Goal: Navigation & Orientation: Find specific page/section

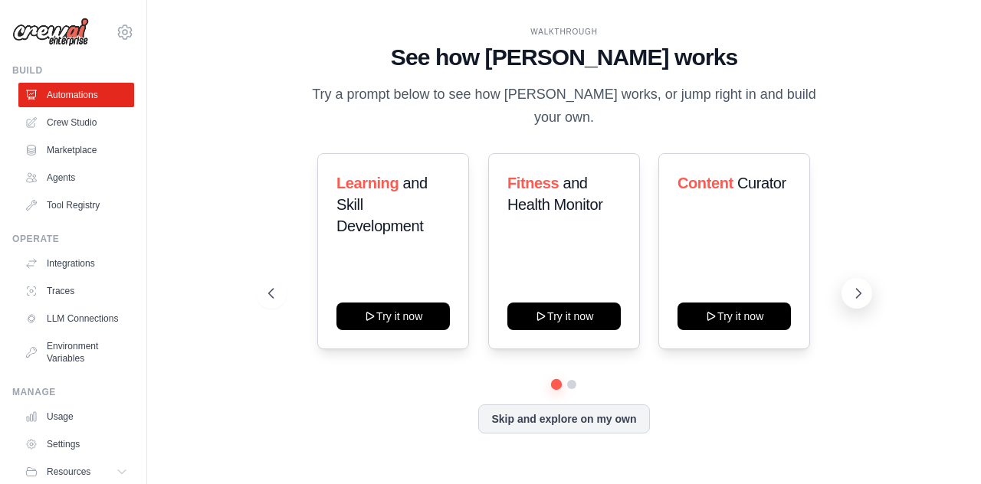
click at [863, 286] on icon at bounding box center [857, 293] width 15 height 15
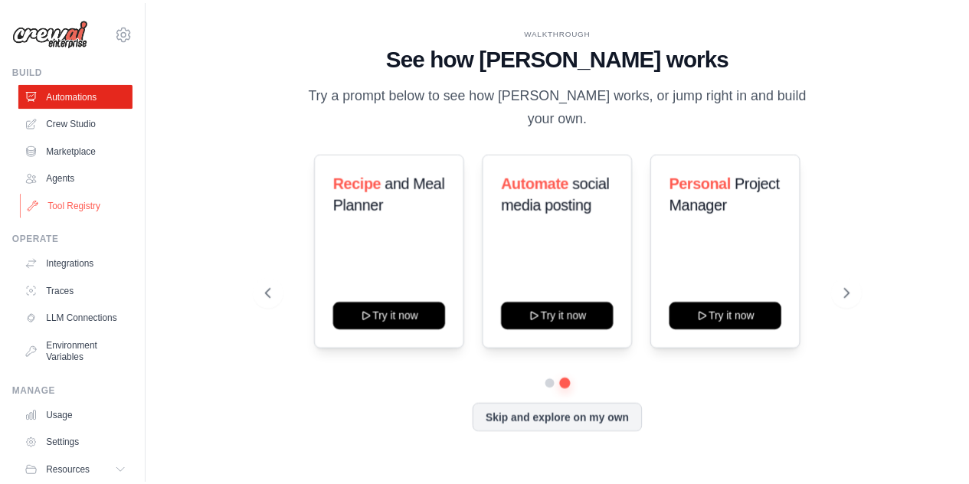
scroll to position [65, 0]
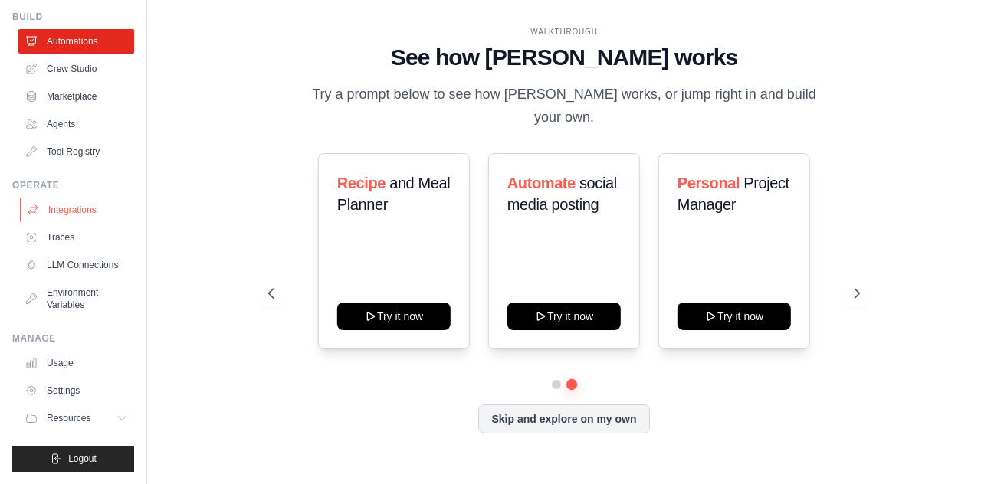
click at [54, 198] on link "Integrations" at bounding box center [78, 210] width 116 height 25
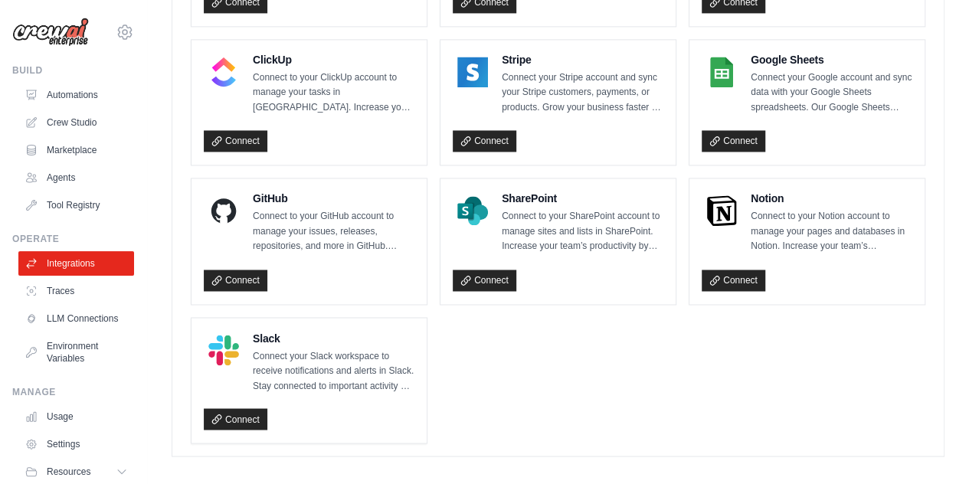
scroll to position [1132, 0]
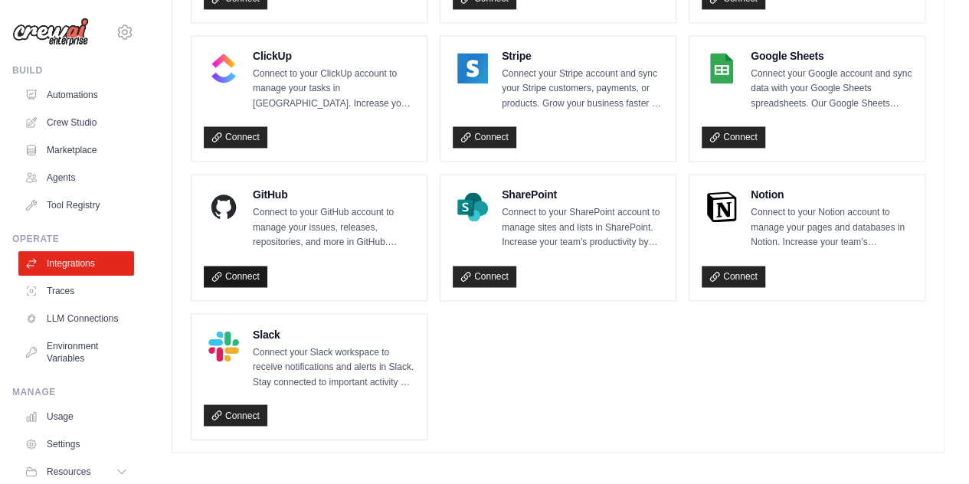
click at [236, 275] on link "Connect" at bounding box center [236, 276] width 64 height 21
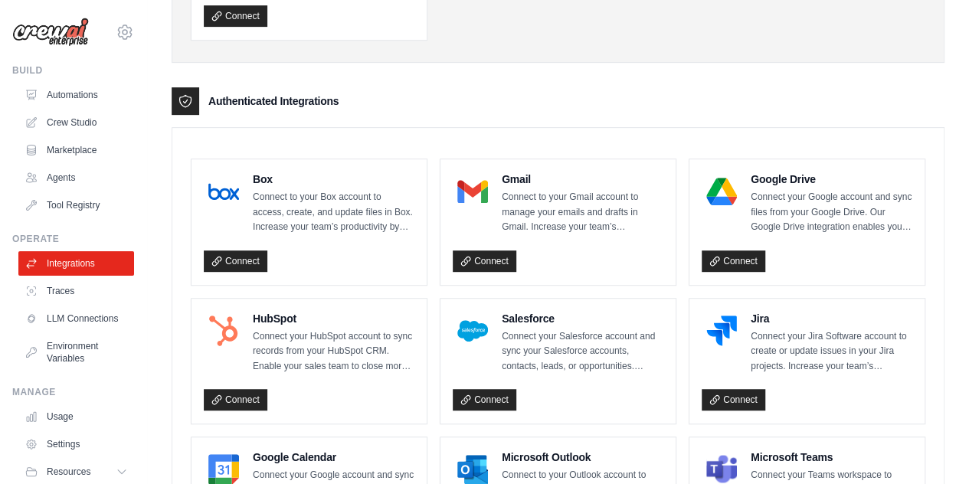
scroll to position [0, 0]
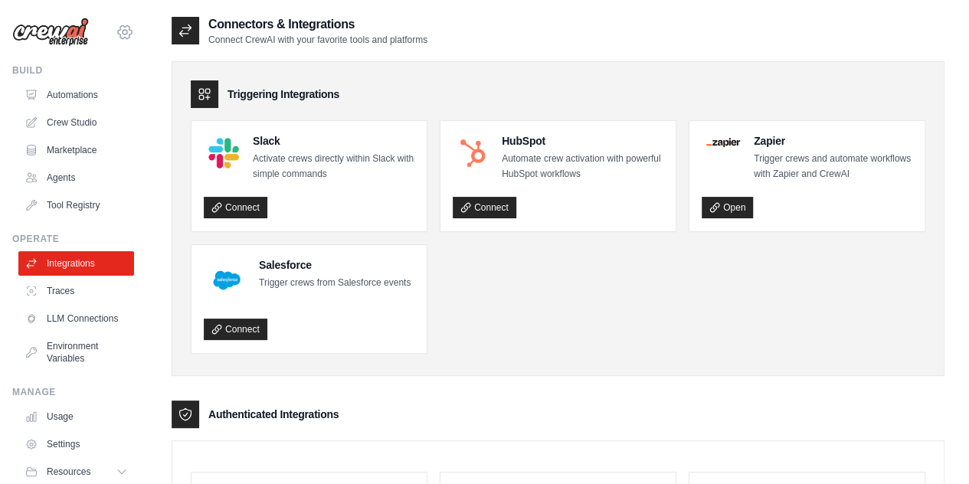
click at [118, 28] on icon at bounding box center [125, 31] width 14 height 13
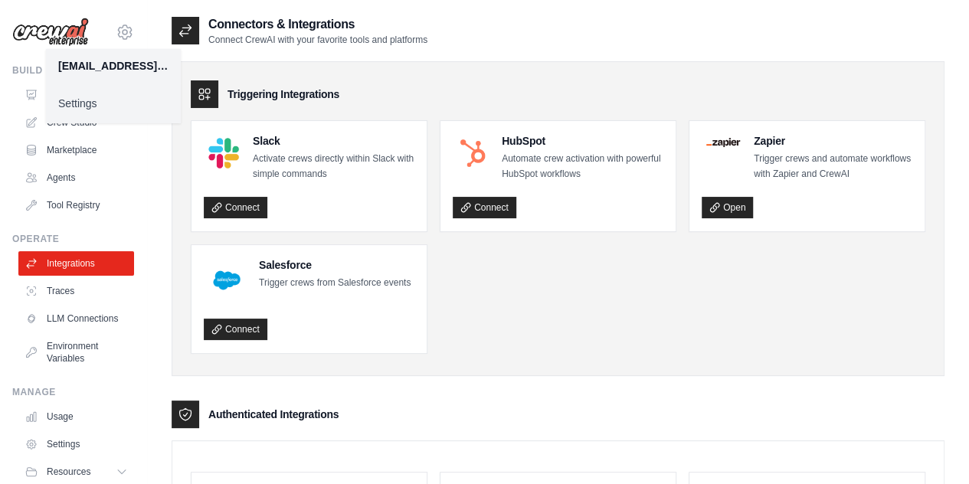
click at [136, 73] on div "[EMAIL_ADDRESS][DOMAIN_NAME]" at bounding box center [113, 65] width 110 height 15
click at [459, 27] on div "Connectors & Integrations Connect CrewAI with your favorite tools and platforms" at bounding box center [558, 30] width 773 height 31
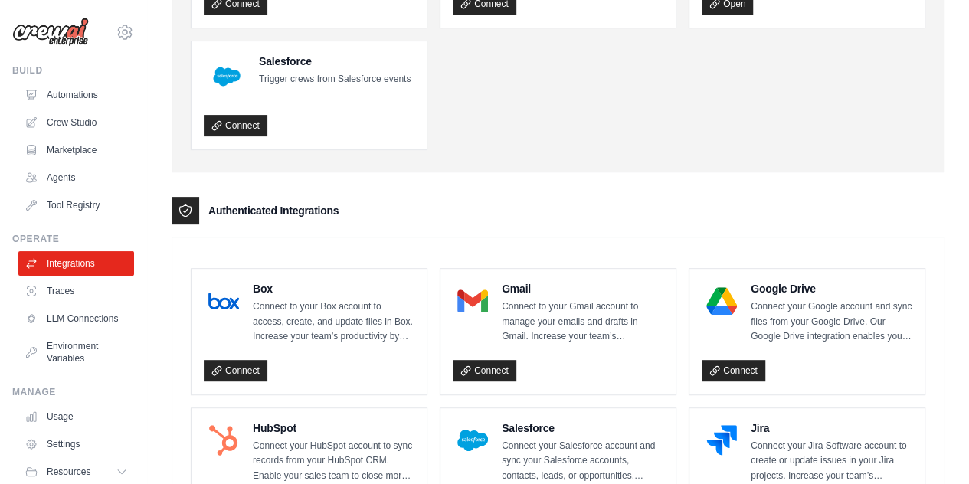
scroll to position [215, 0]
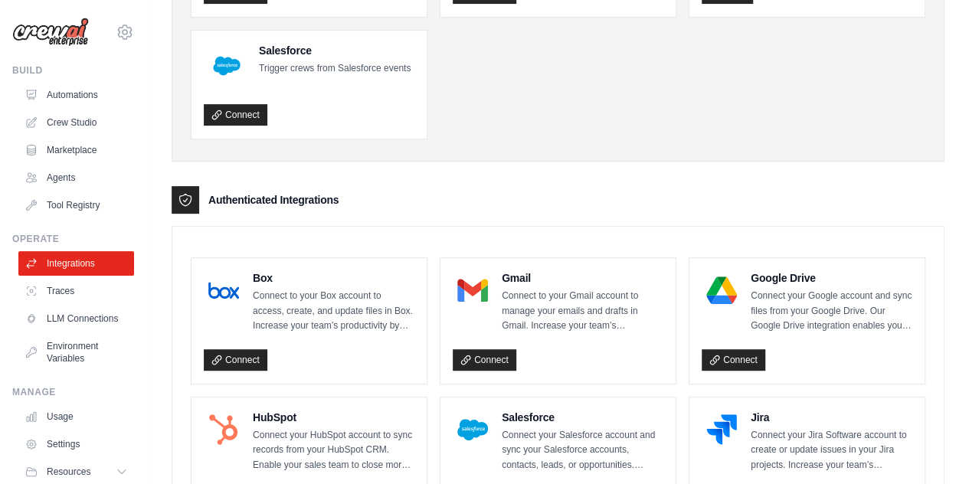
click at [509, 289] on p "Connect to your Gmail account to manage your emails and drafts in Gmail. Increa…" at bounding box center [583, 311] width 162 height 45
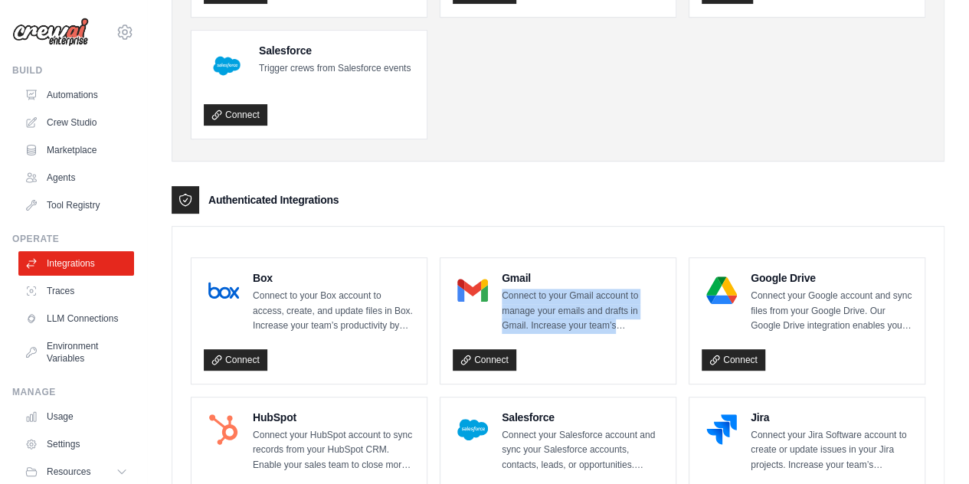
click at [509, 289] on p "Connect to your Gmail account to manage your emails and drafts in Gmail. Increa…" at bounding box center [583, 311] width 162 height 45
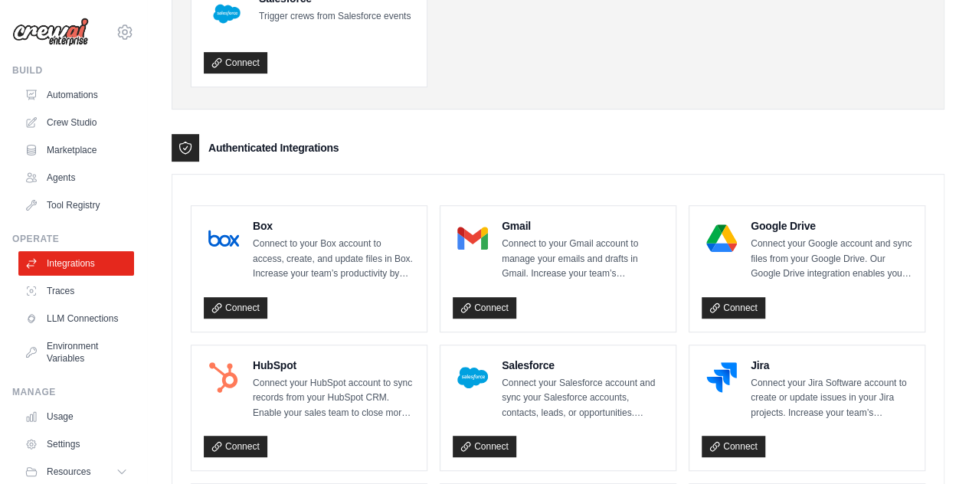
scroll to position [268, 0]
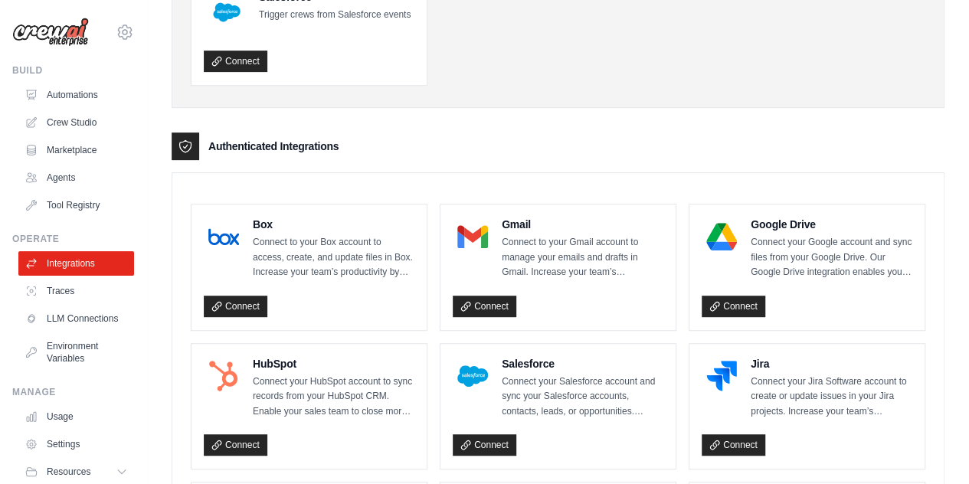
click at [320, 140] on h3 "Authenticated Integrations" at bounding box center [273, 146] width 130 height 15
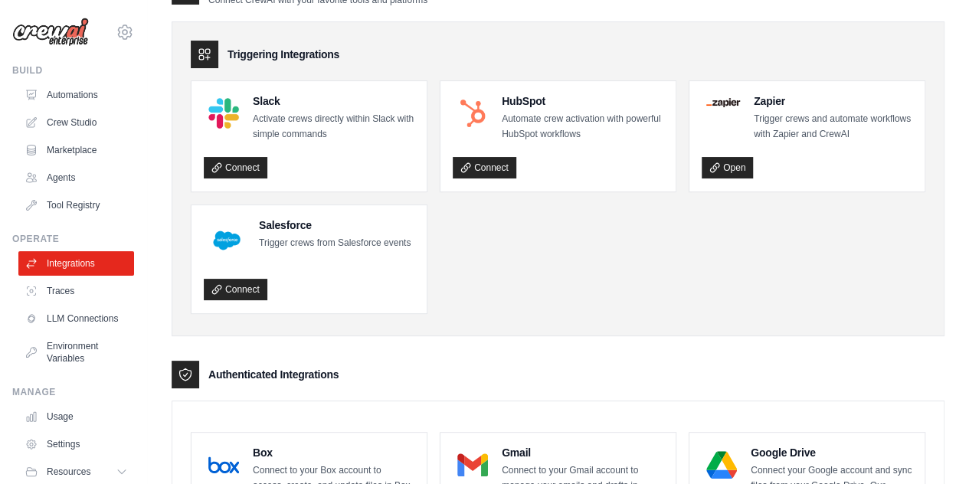
scroll to position [0, 0]
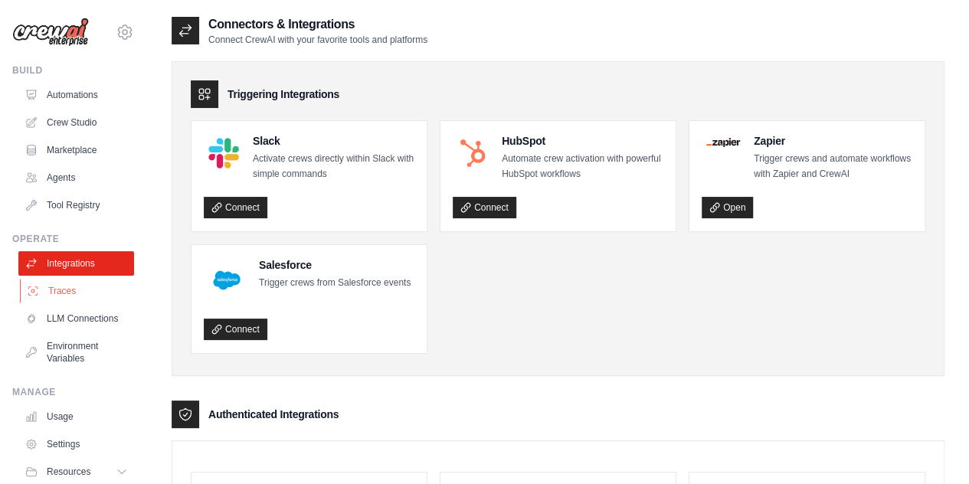
click at [55, 284] on link "Traces" at bounding box center [78, 291] width 116 height 25
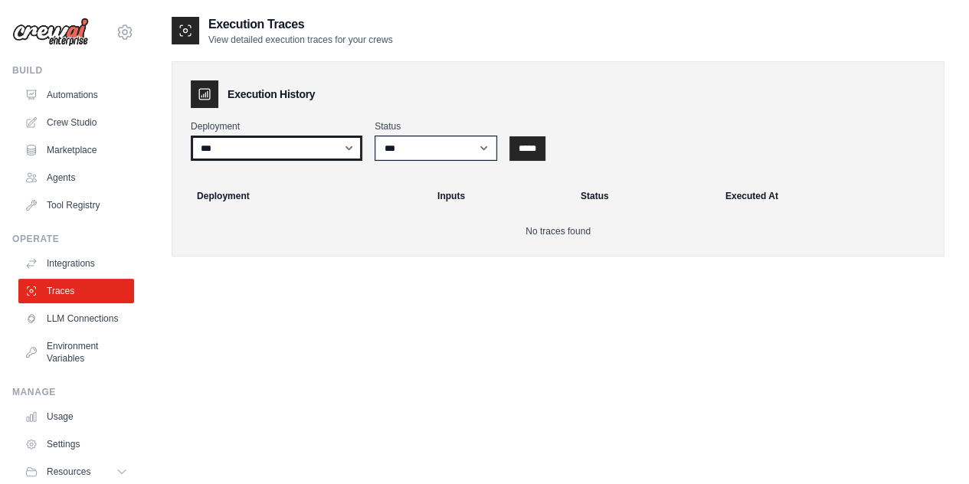
click at [285, 143] on select "***" at bounding box center [277, 148] width 172 height 25
click at [298, 144] on select "***" at bounding box center [277, 148] width 172 height 25
click at [272, 94] on h3 "Execution History" at bounding box center [271, 94] width 87 height 15
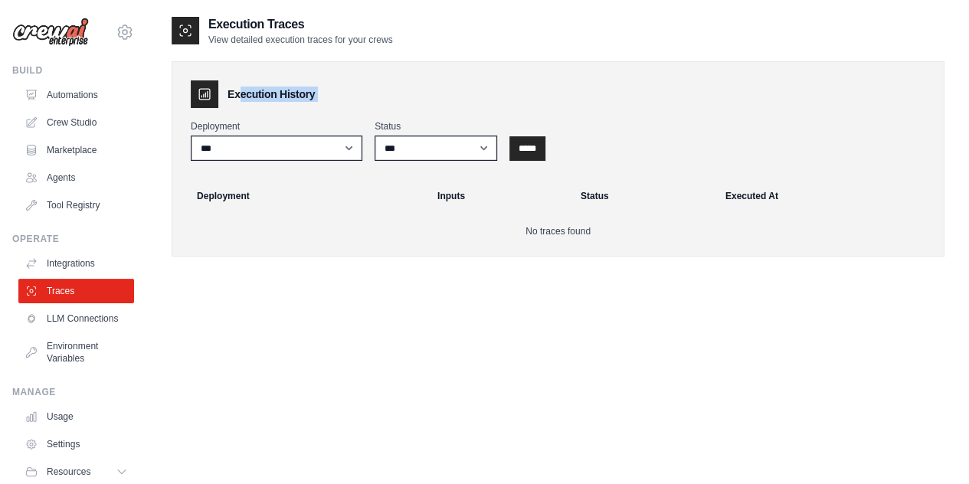
click at [272, 94] on h3 "Execution History" at bounding box center [271, 94] width 87 height 15
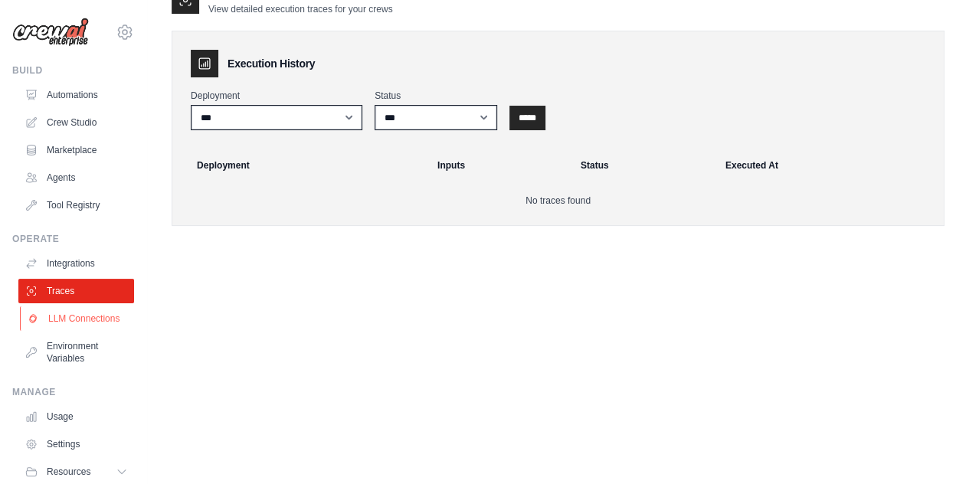
scroll to position [65, 0]
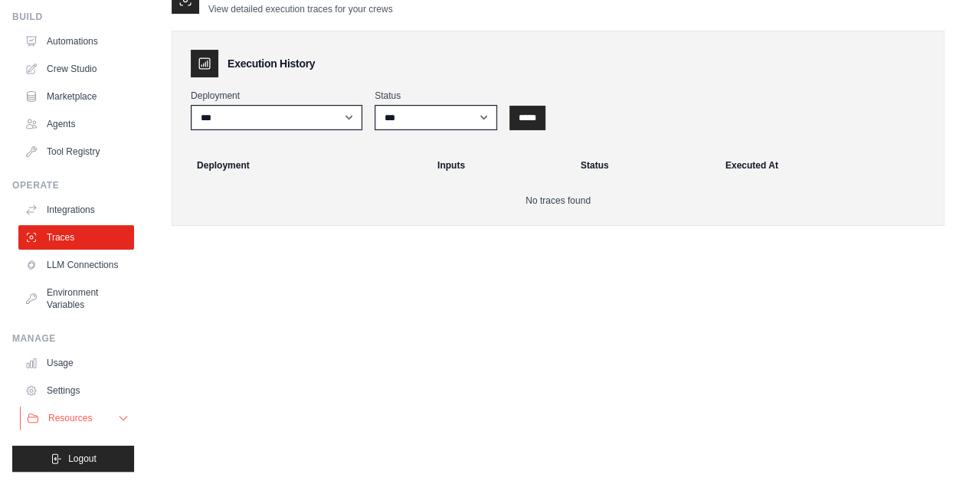
click at [104, 419] on button "Resources" at bounding box center [78, 418] width 116 height 25
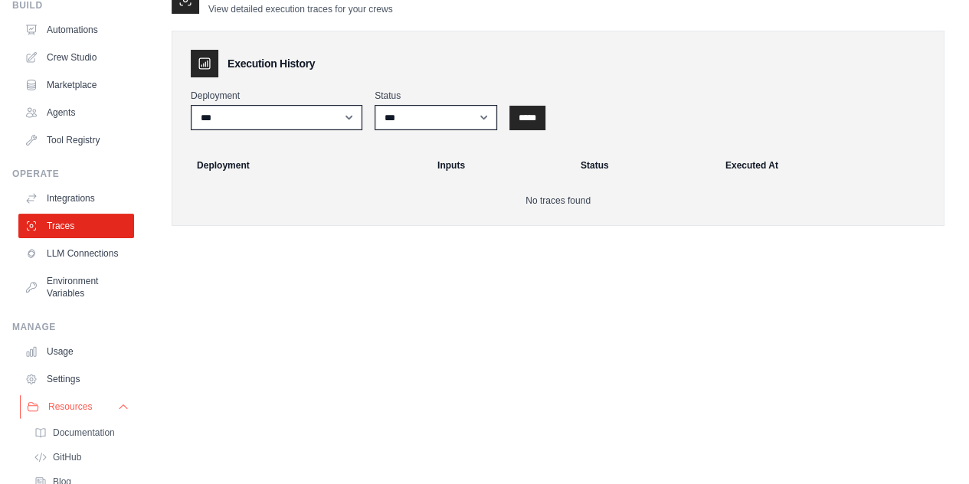
scroll to position [163, 0]
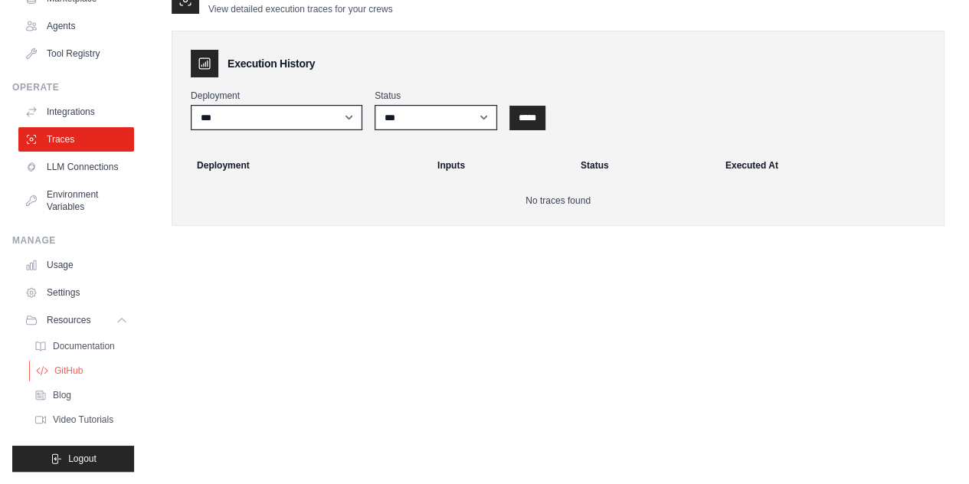
click at [65, 372] on span "GitHub" at bounding box center [68, 371] width 28 height 12
click at [117, 318] on icon at bounding box center [123, 320] width 12 height 12
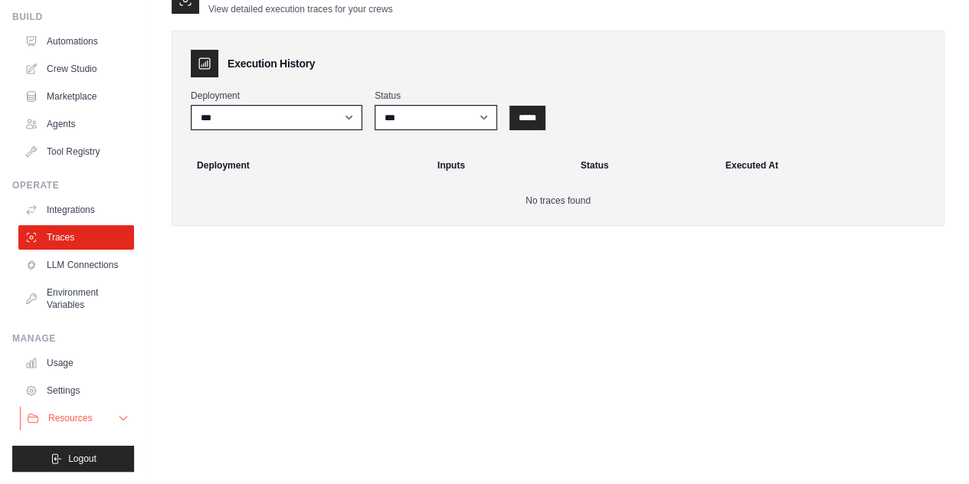
scroll to position [65, 0]
click at [92, 419] on span "Resources" at bounding box center [70, 418] width 44 height 12
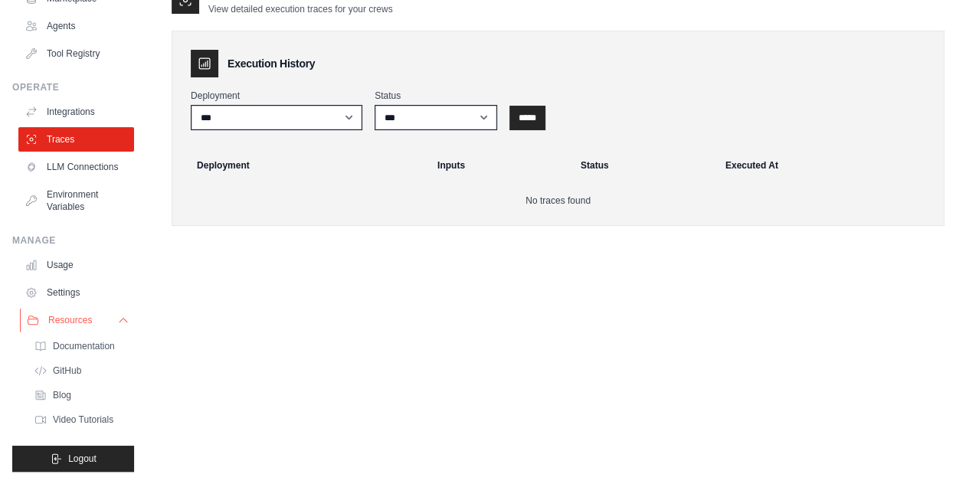
click at [92, 419] on span "Video Tutorials" at bounding box center [83, 420] width 61 height 12
